Goal: Check status: Check status

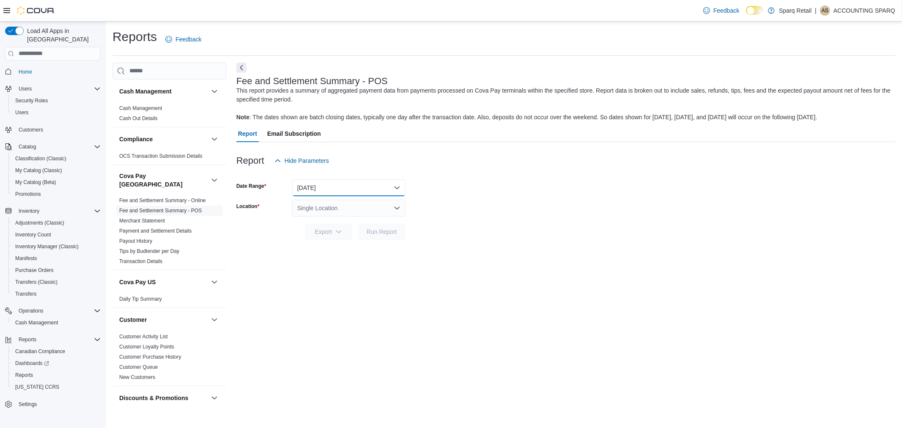
click at [398, 181] on button "[DATE]" at bounding box center [348, 187] width 113 height 17
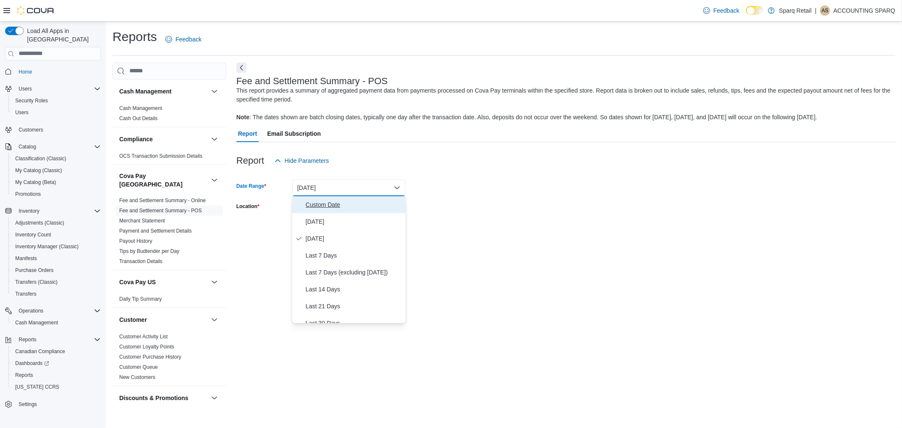
click at [365, 209] on span "Custom Date" at bounding box center [354, 205] width 96 height 10
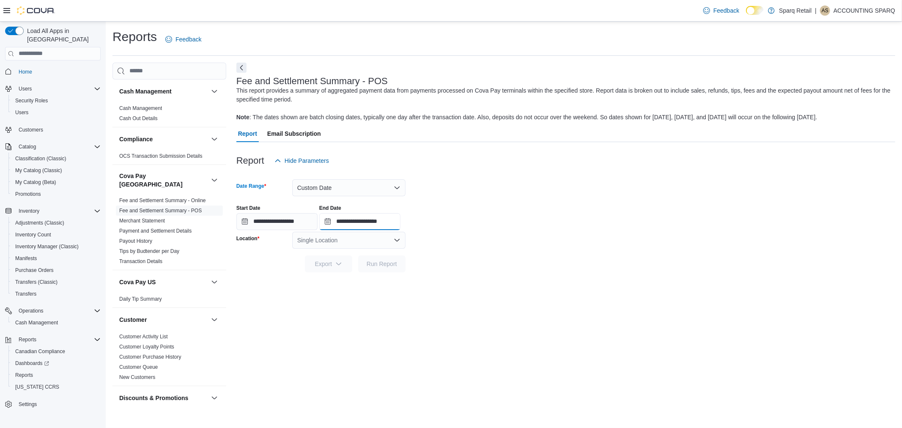
click at [400, 219] on input "**********" at bounding box center [359, 221] width 81 height 17
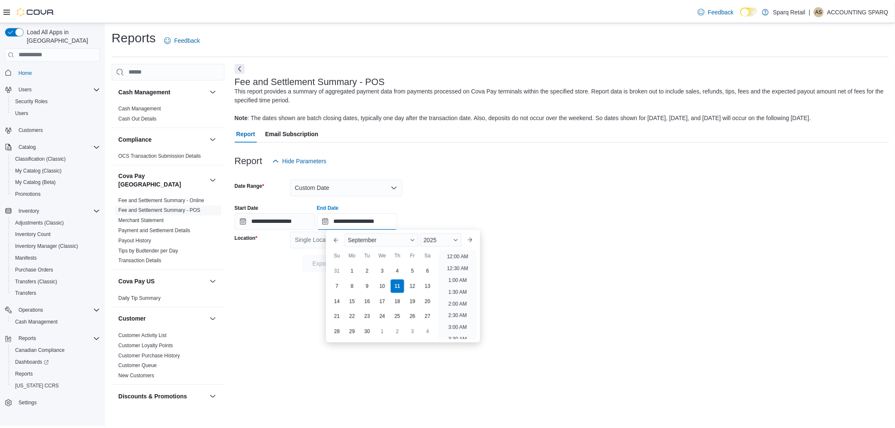
scroll to position [480, 0]
click at [373, 284] on div "9" at bounding box center [369, 286] width 15 height 15
type input "**********"
click at [452, 206] on div "**********" at bounding box center [565, 214] width 659 height 32
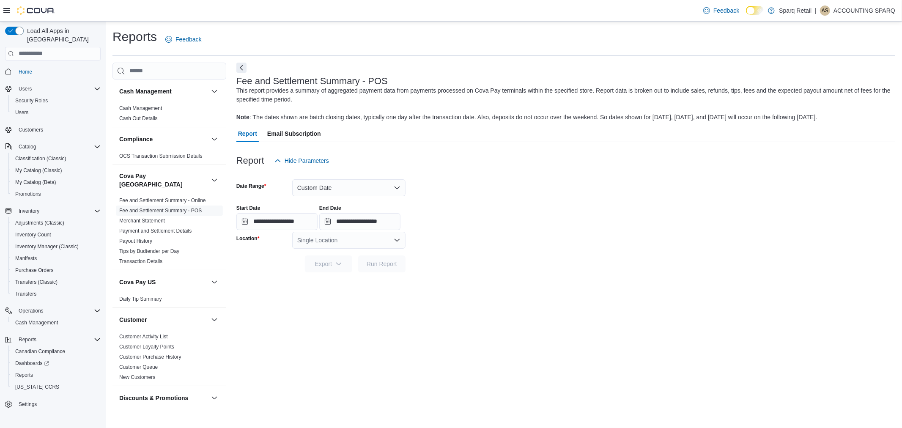
click at [379, 243] on div "Single Location" at bounding box center [348, 240] width 113 height 17
click at [349, 277] on span "[STREET_ADDRESS]" at bounding box center [350, 278] width 58 height 8
click at [513, 235] on form "**********" at bounding box center [565, 220] width 659 height 103
drag, startPoint x: 381, startPoint y: 259, endPoint x: 389, endPoint y: 256, distance: 9.4
click at [381, 258] on span "Run Report" at bounding box center [381, 263] width 37 height 17
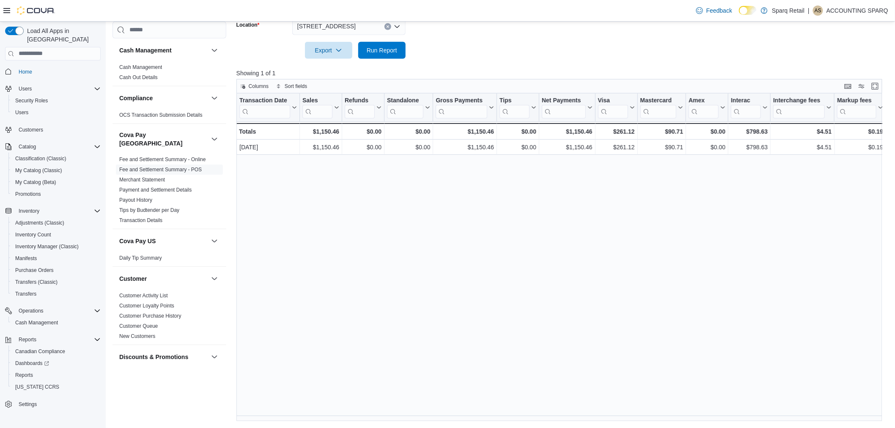
scroll to position [0, 403]
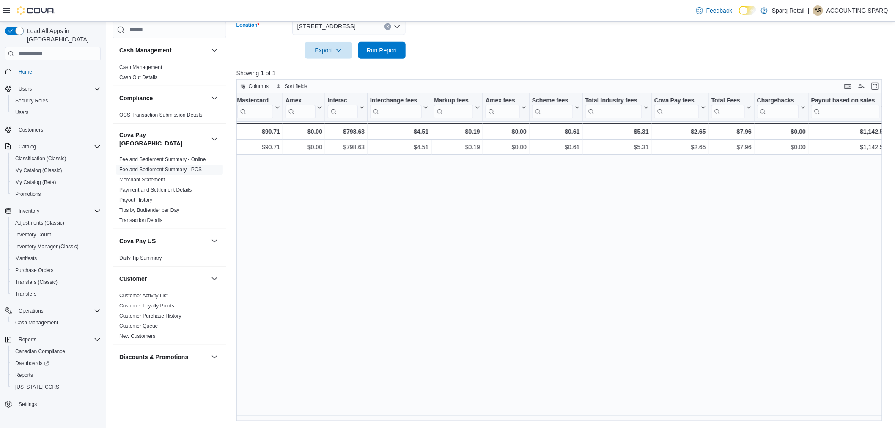
click at [388, 28] on button "Clear input" at bounding box center [387, 26] width 7 height 7
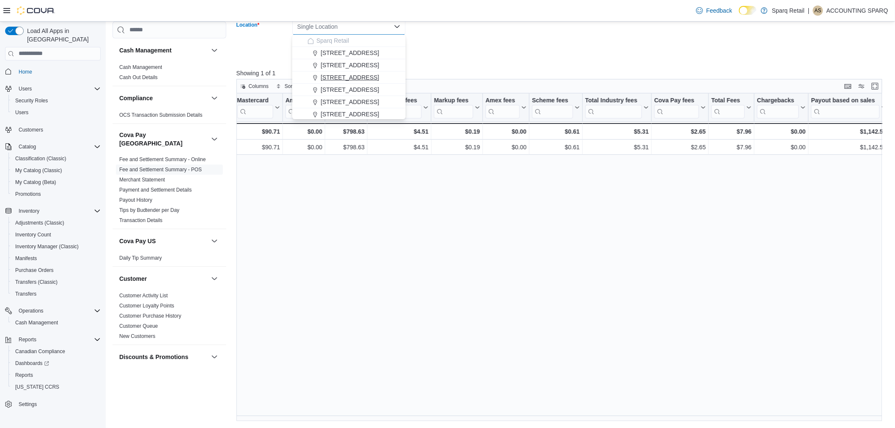
click at [364, 74] on span "[STREET_ADDRESS]" at bounding box center [350, 77] width 58 height 8
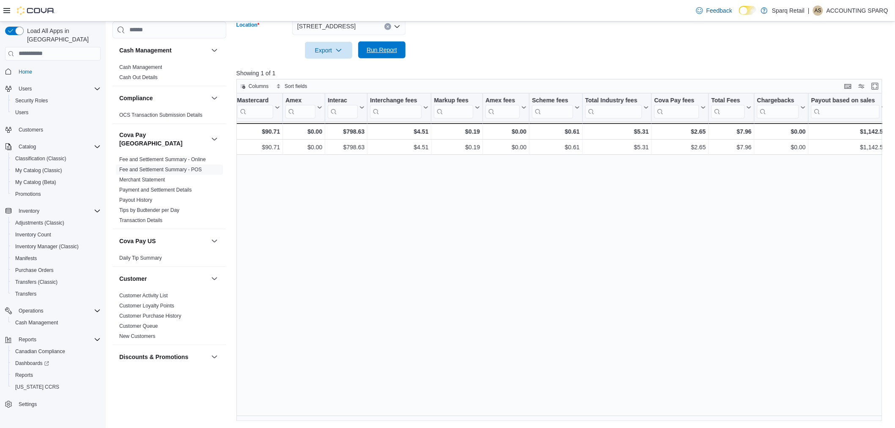
click at [381, 52] on span "Run Report" at bounding box center [382, 50] width 30 height 8
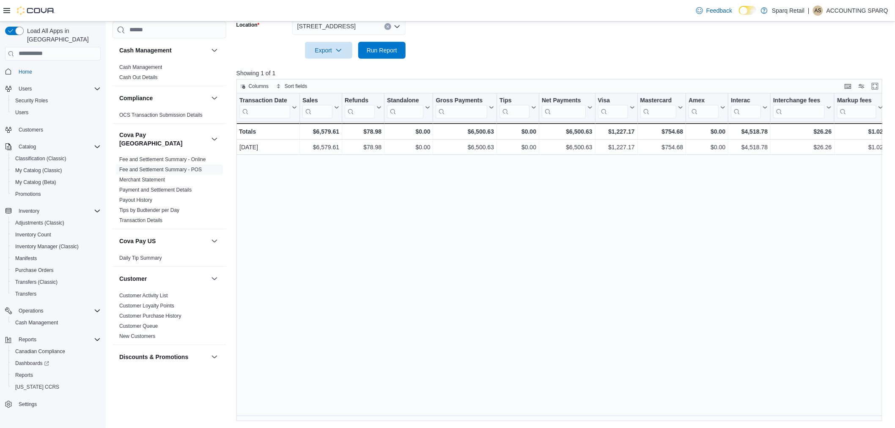
scroll to position [0, 403]
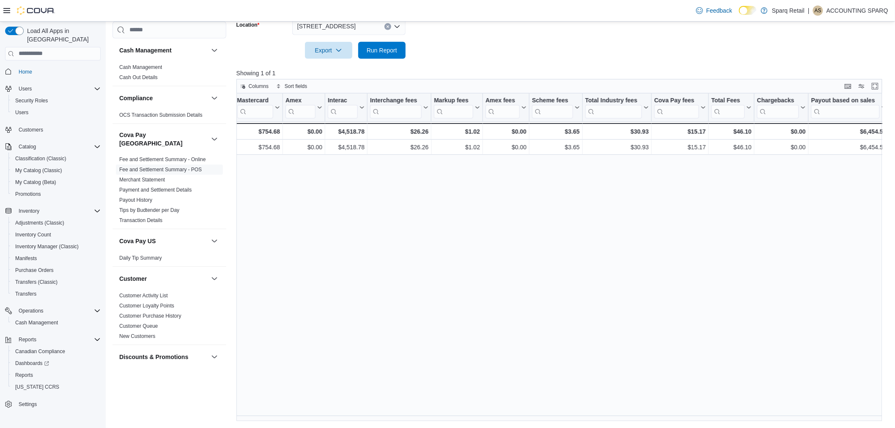
click at [388, 27] on icon "Clear input" at bounding box center [387, 26] width 3 height 3
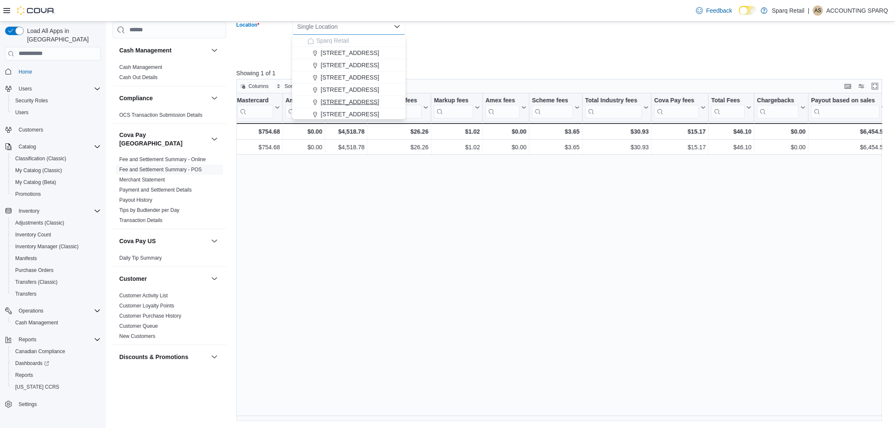
click at [345, 100] on span "[STREET_ADDRESS]" at bounding box center [350, 102] width 58 height 8
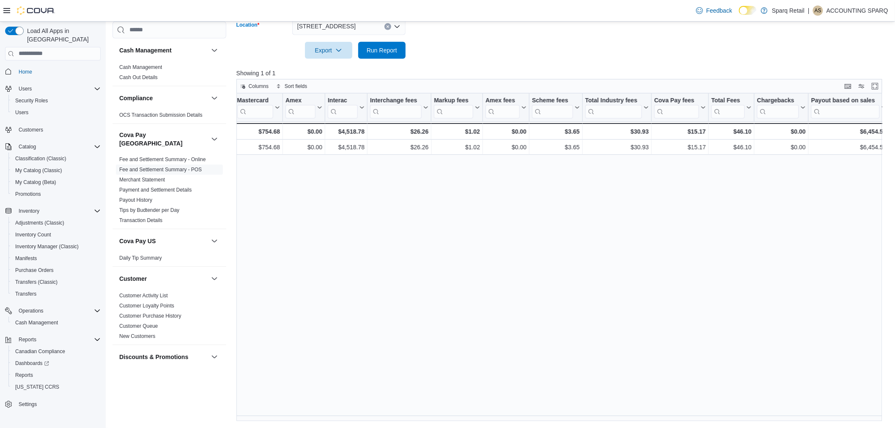
click at [452, 52] on form "**********" at bounding box center [562, 7] width 653 height 103
drag, startPoint x: 384, startPoint y: 49, endPoint x: 391, endPoint y: 48, distance: 6.8
click at [385, 49] on span "Run Report" at bounding box center [382, 50] width 30 height 8
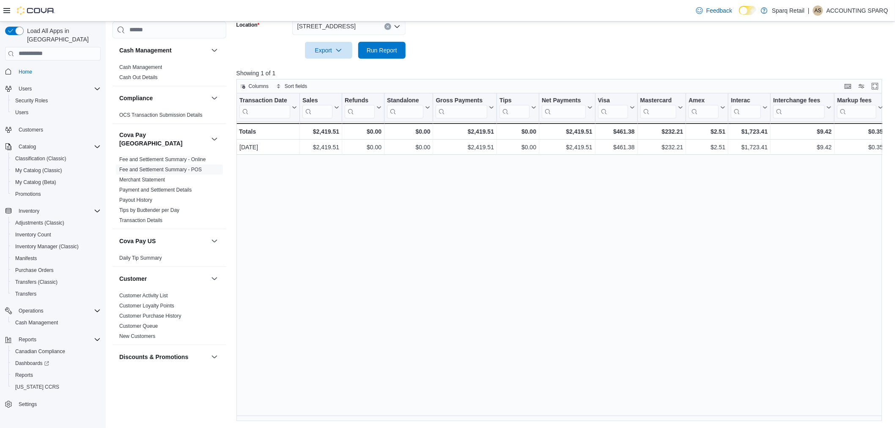
scroll to position [0, 403]
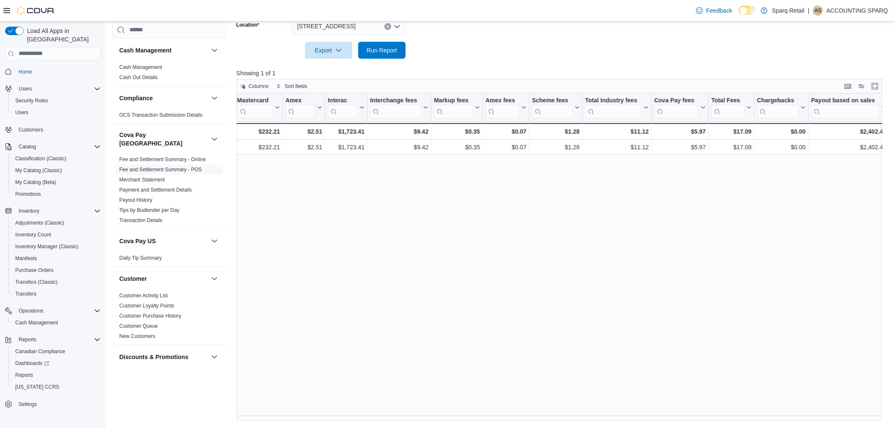
click at [387, 26] on icon "Clear input" at bounding box center [388, 26] width 2 height 2
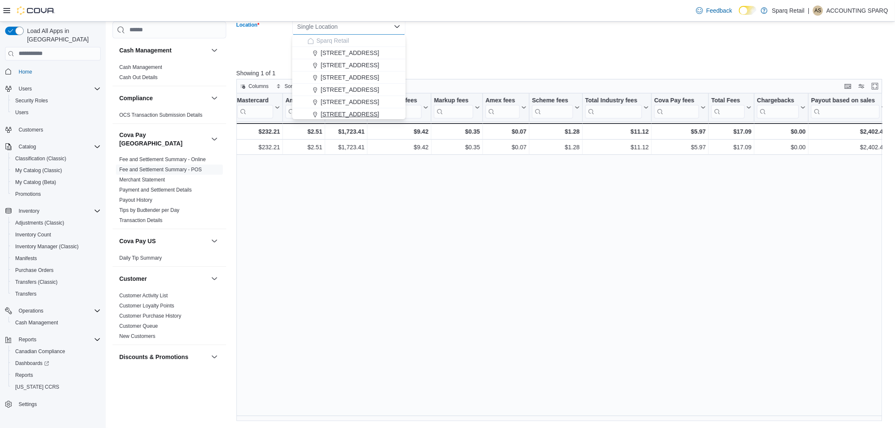
click at [351, 114] on span "[STREET_ADDRESS]" at bounding box center [350, 114] width 58 height 8
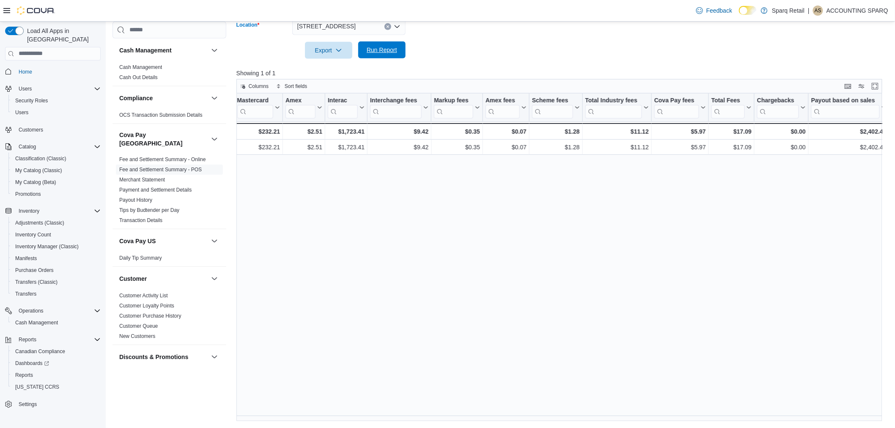
click at [378, 56] on span "Run Report" at bounding box center [381, 49] width 37 height 17
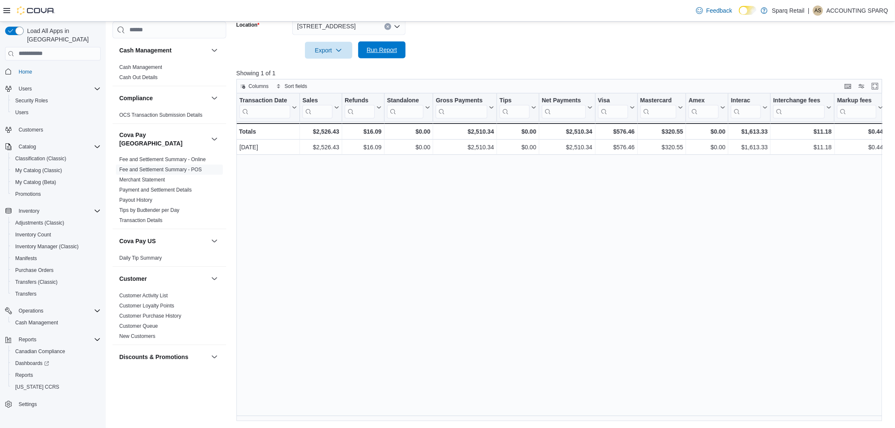
click at [374, 48] on span "Run Report" at bounding box center [382, 50] width 30 height 8
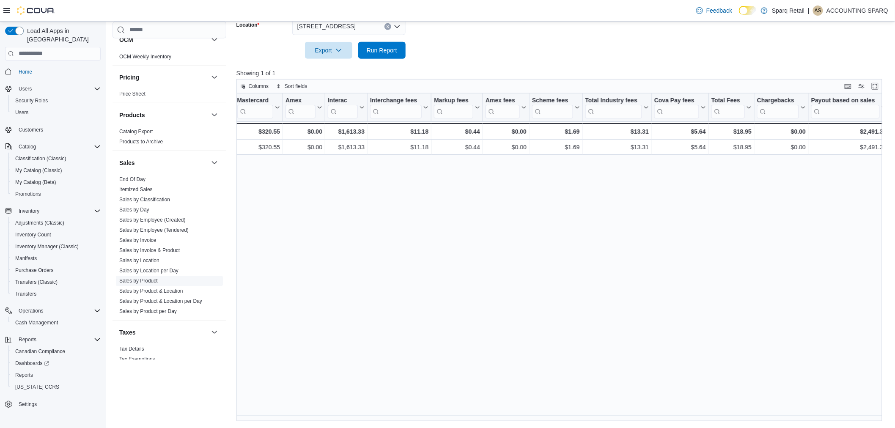
scroll to position [631, 0]
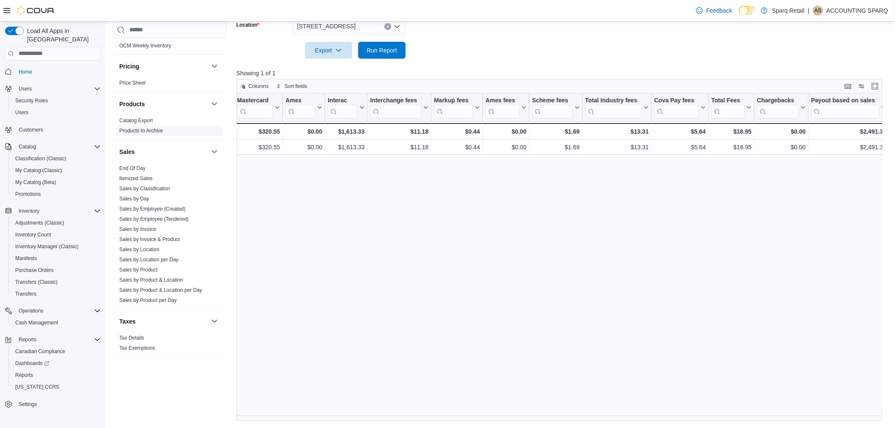
drag, startPoint x: 129, startPoint y: 161, endPoint x: 155, endPoint y: 167, distance: 26.8
click at [129, 165] on link "End Of Day" at bounding box center [132, 168] width 26 height 6
